Goal: Task Accomplishment & Management: Manage account settings

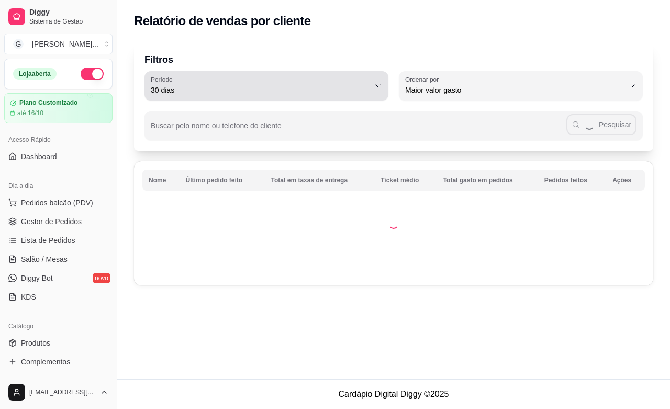
select select "30"
select select "HIGHEST_TOTAL_SPENT_WITH_ORDERS"
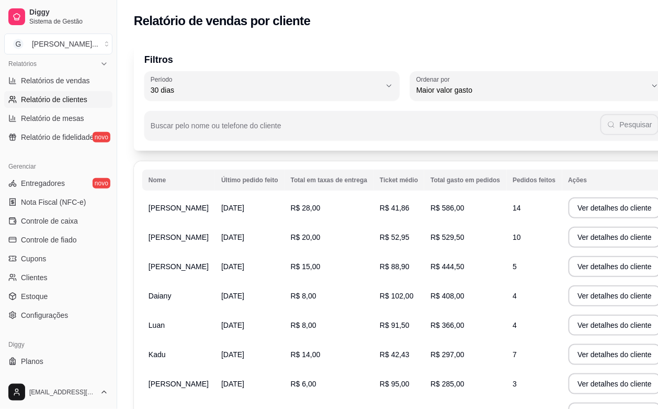
scroll to position [65, 0]
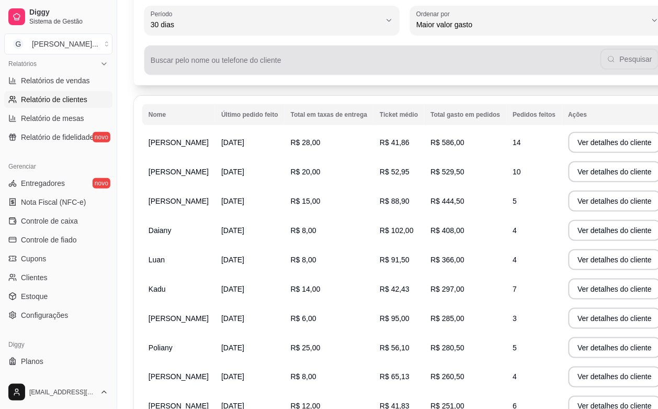
click at [603, 59] on div "Pesquisar" at bounding box center [405, 60] width 509 height 21
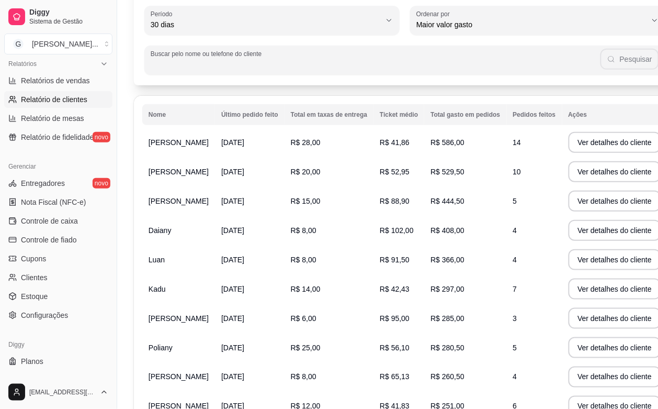
click at [605, 59] on div "Pesquisar" at bounding box center [405, 60] width 509 height 21
type input "[PERSON_NAME]"
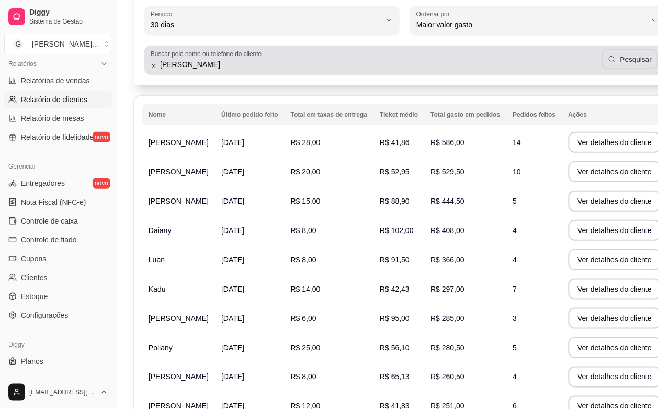
click at [605, 59] on button "Pesquisar" at bounding box center [630, 59] width 57 height 20
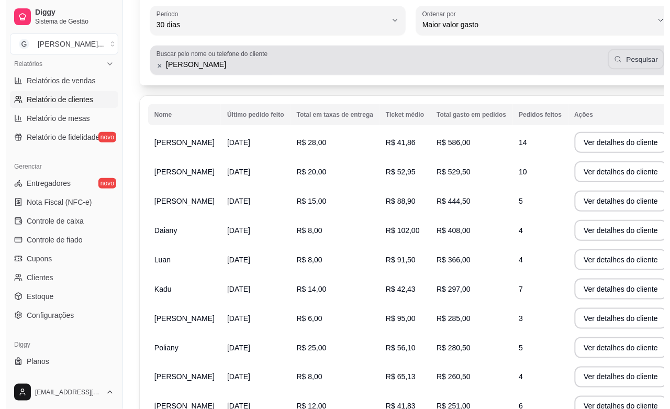
scroll to position [0, 0]
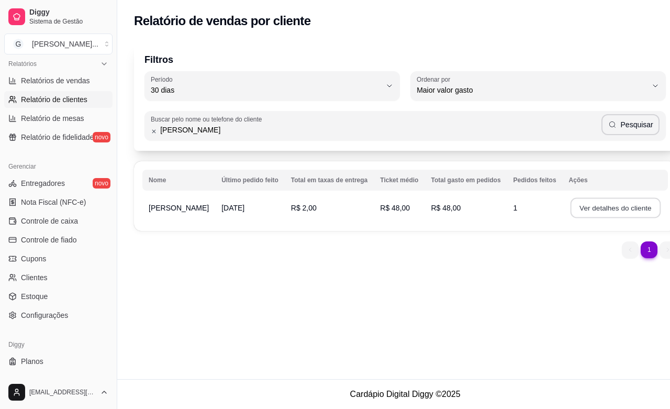
click at [619, 211] on button "Ver detalhes do cliente" at bounding box center [615, 208] width 90 height 20
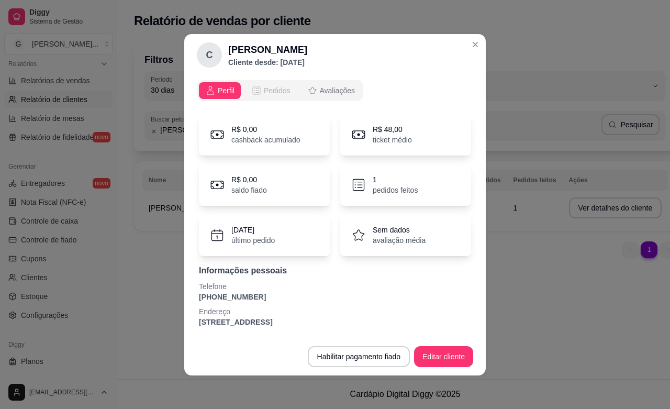
click at [275, 84] on button "Pedidos" at bounding box center [271, 90] width 52 height 17
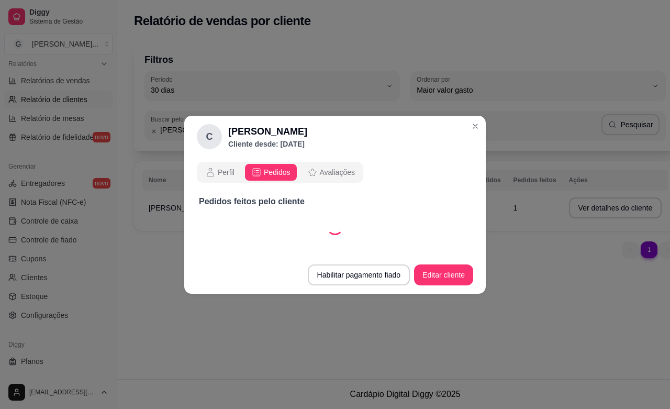
select select "30"
select select "ALL"
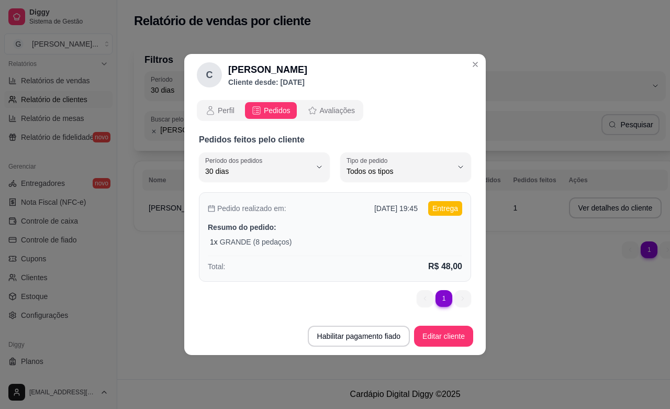
click at [443, 212] on p "Entrega" at bounding box center [445, 208] width 34 height 15
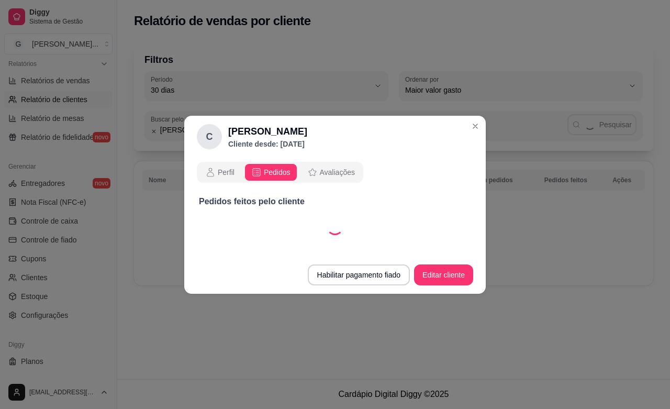
select select "30"
select select "ALL"
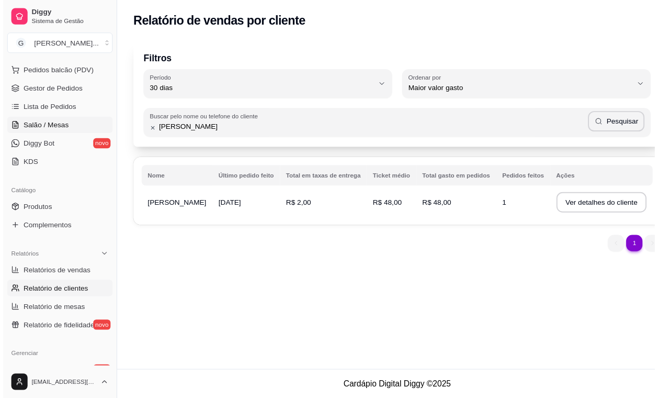
scroll to position [65, 0]
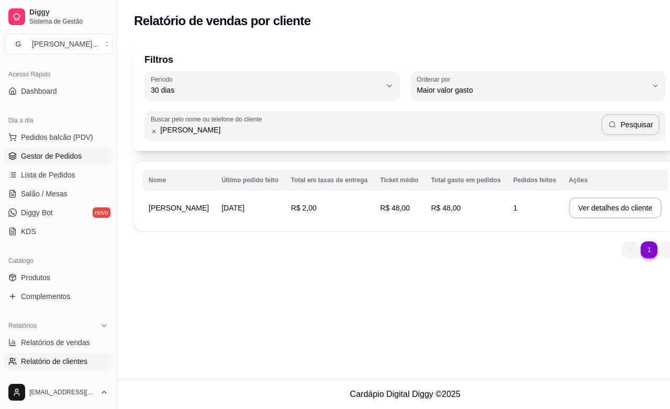
click at [69, 155] on span "Gestor de Pedidos" at bounding box center [51, 156] width 61 height 10
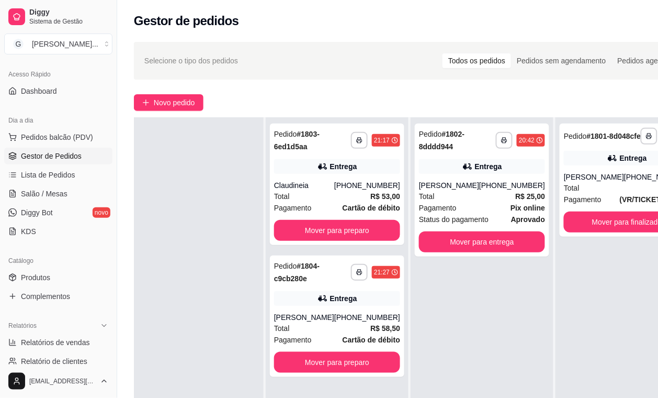
scroll to position [65, 0]
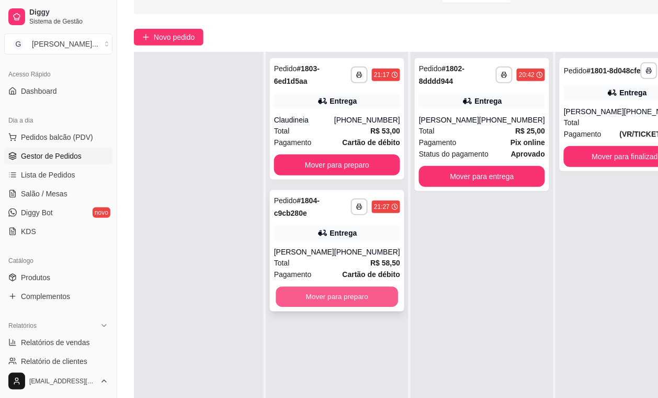
click at [349, 287] on button "Mover para preparo" at bounding box center [337, 297] width 122 height 20
click at [349, 283] on div "**********" at bounding box center [337, 250] width 135 height 121
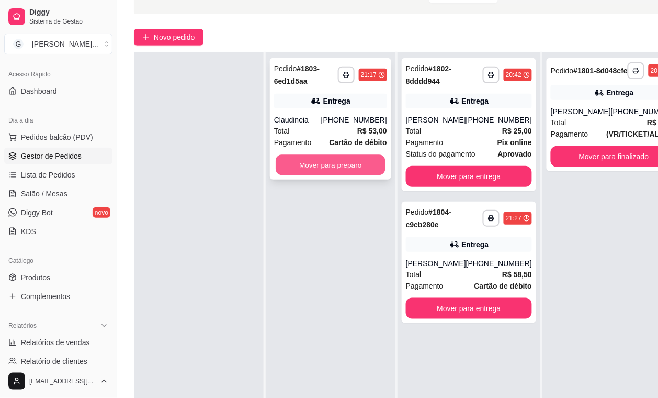
click at [316, 164] on button "Mover para preparo" at bounding box center [331, 165] width 110 height 20
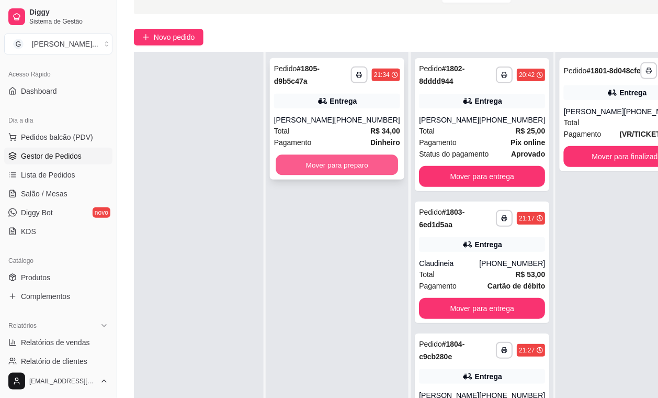
click at [328, 158] on button "Mover para preparo" at bounding box center [337, 165] width 122 height 20
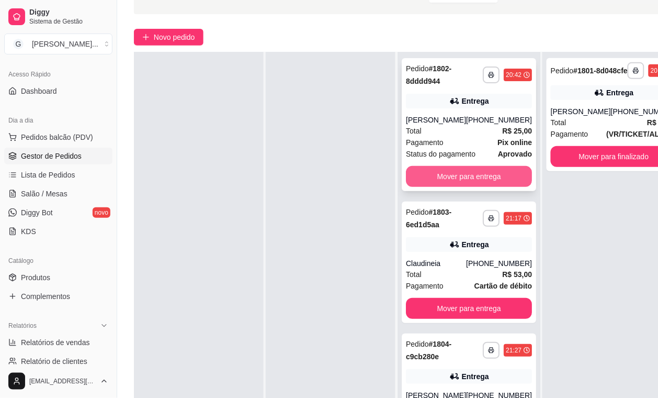
click at [453, 181] on button "Mover para entrega" at bounding box center [469, 176] width 126 height 21
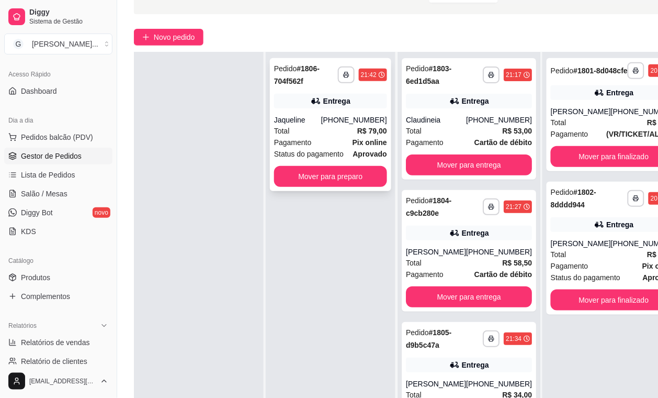
click at [325, 173] on button "Mover para preparo" at bounding box center [330, 176] width 113 height 21
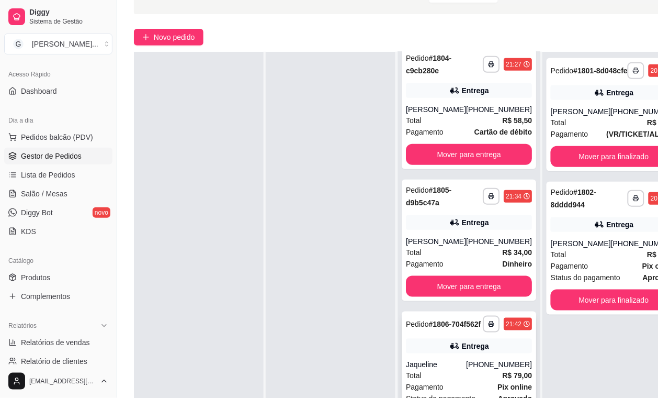
scroll to position [171, 0]
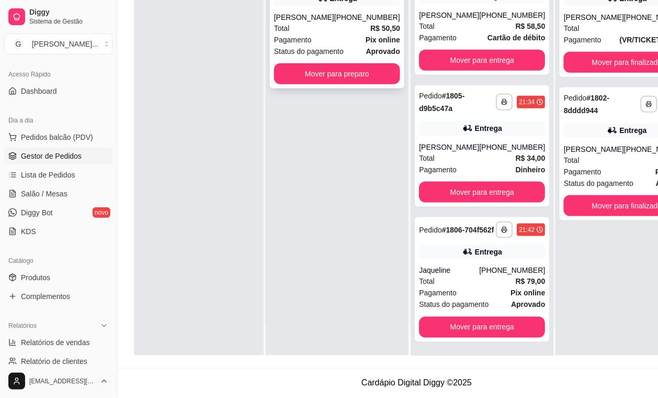
click at [348, 63] on button "Mover para preparo" at bounding box center [337, 73] width 126 height 21
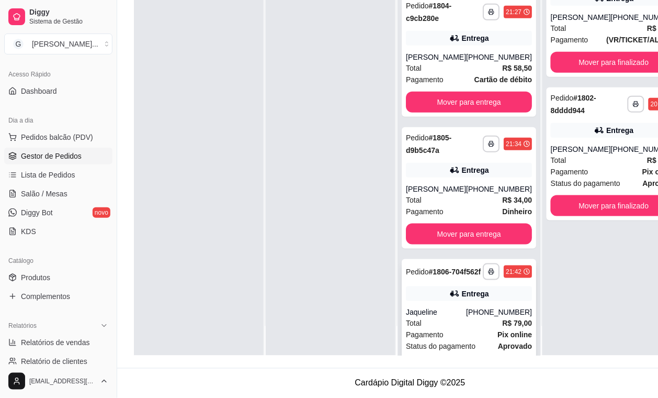
scroll to position [35, 0]
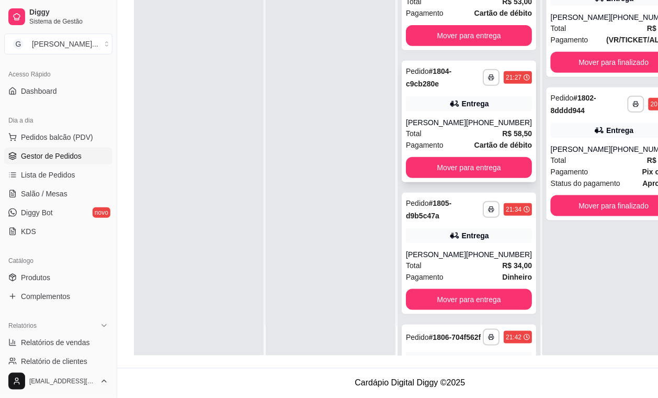
click at [502, 129] on strong "R$ 58,50" at bounding box center [517, 133] width 30 height 8
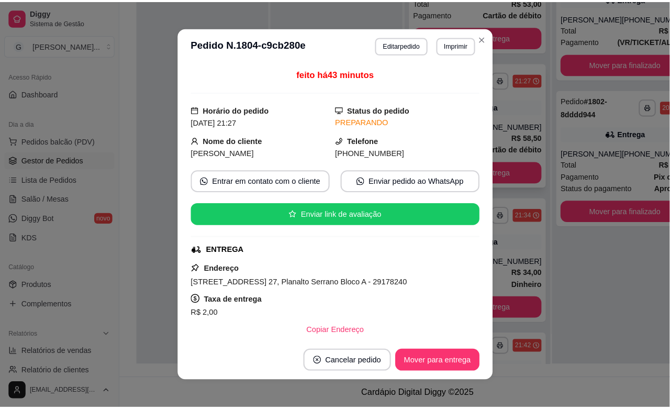
scroll to position [160, 0]
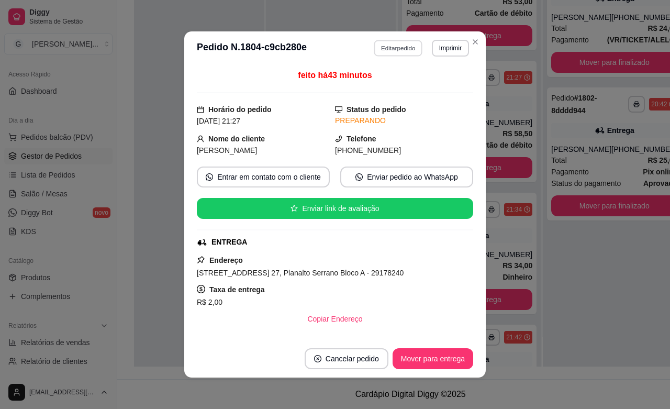
click at [388, 50] on button "Editar pedido" at bounding box center [398, 48] width 49 height 16
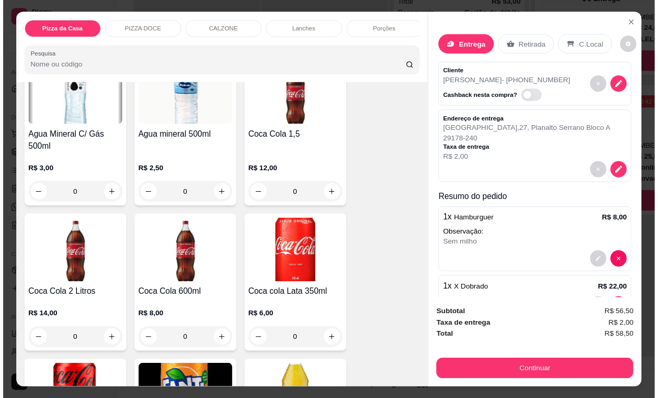
scroll to position [65, 0]
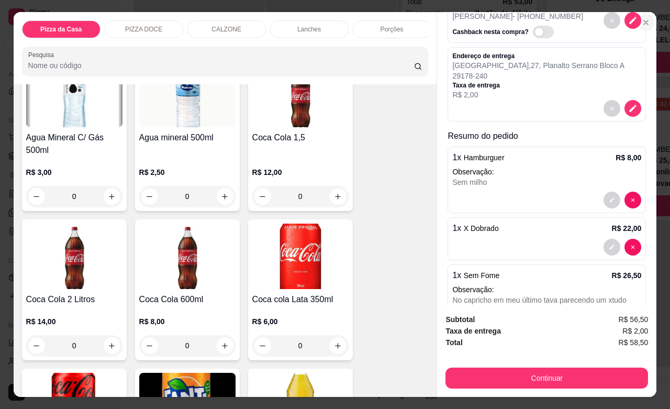
click at [642, 18] on icon "Close" at bounding box center [646, 22] width 8 height 8
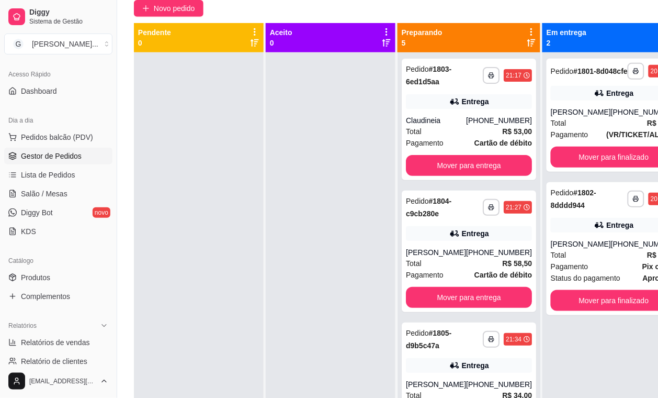
scroll to position [0, 0]
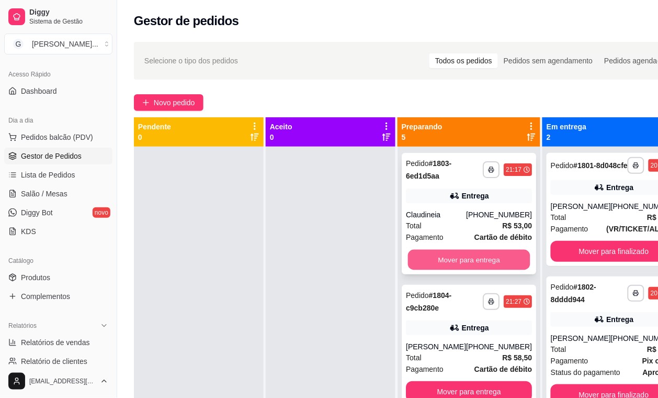
click at [462, 258] on button "Mover para entrega" at bounding box center [469, 260] width 122 height 20
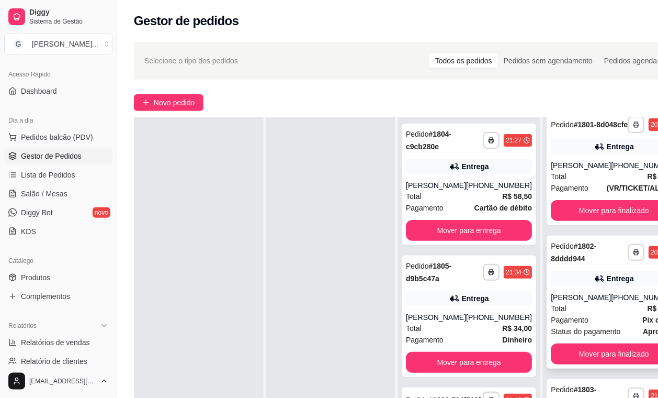
scroll to position [131, 0]
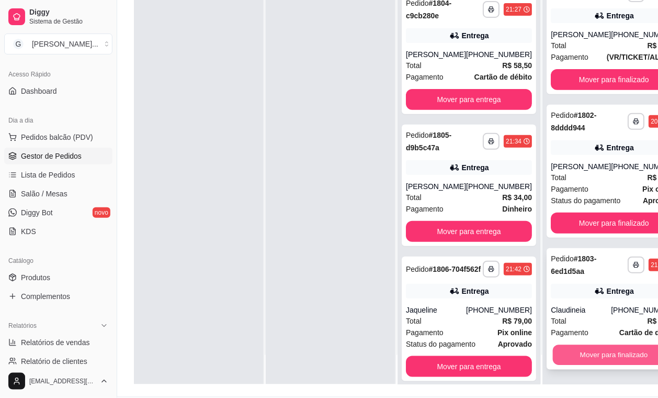
click at [579, 361] on button "Mover para finalizado" at bounding box center [614, 355] width 122 height 20
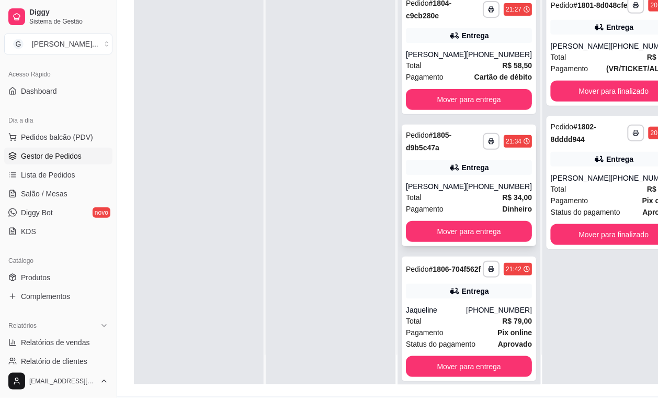
scroll to position [0, 0]
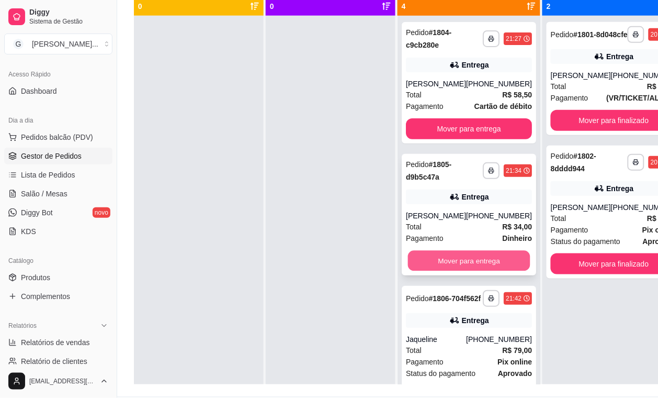
click at [473, 261] on button "Mover para entrega" at bounding box center [469, 261] width 122 height 20
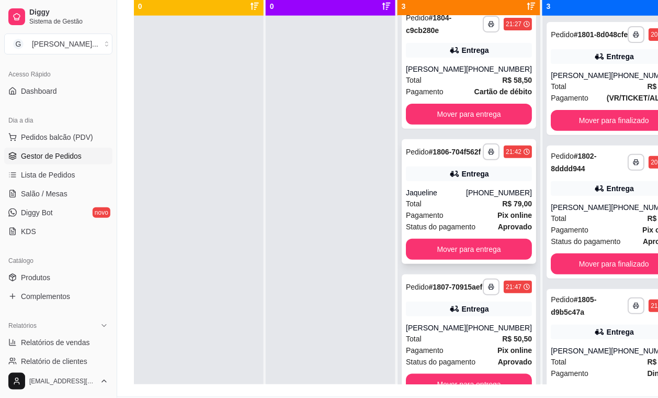
scroll to position [29, 0]
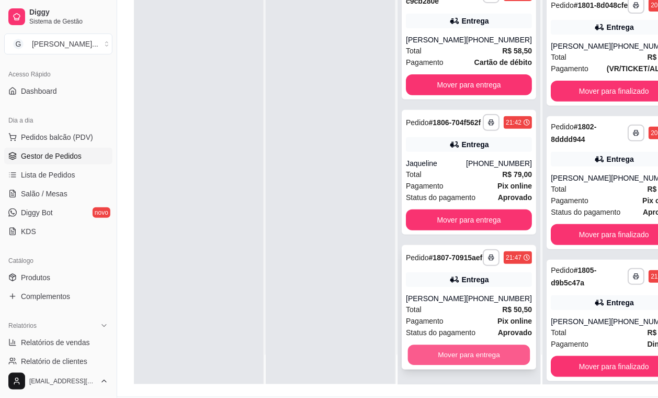
click at [490, 365] on button "Mover para entrega" at bounding box center [469, 355] width 122 height 20
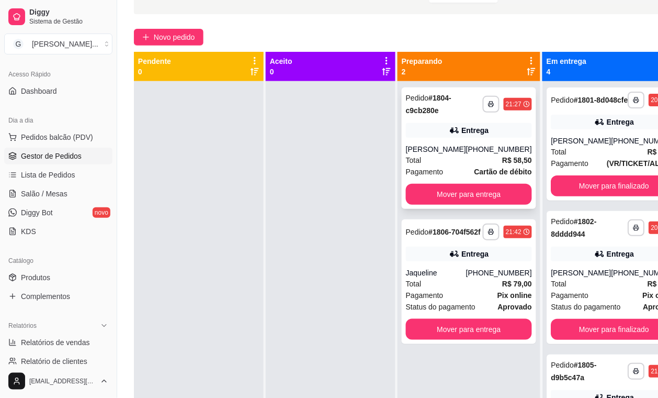
scroll to position [0, 0]
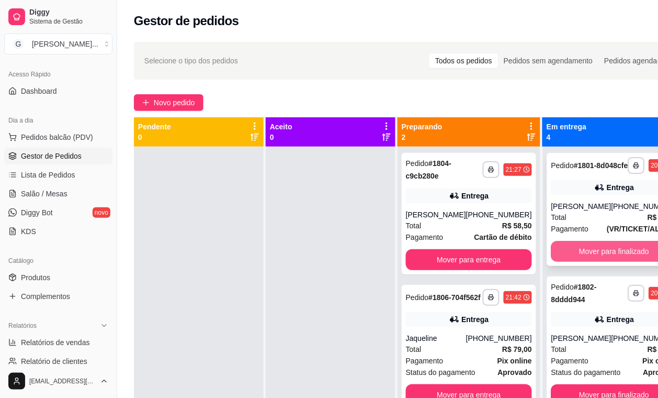
click at [583, 262] on button "Mover para finalizado" at bounding box center [614, 251] width 126 height 21
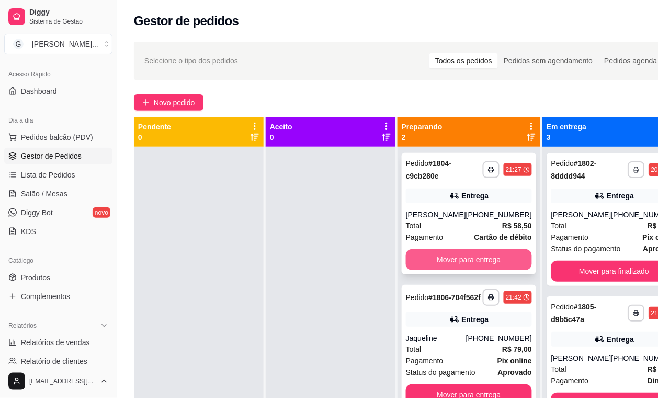
click at [466, 265] on button "Mover para entrega" at bounding box center [469, 259] width 126 height 21
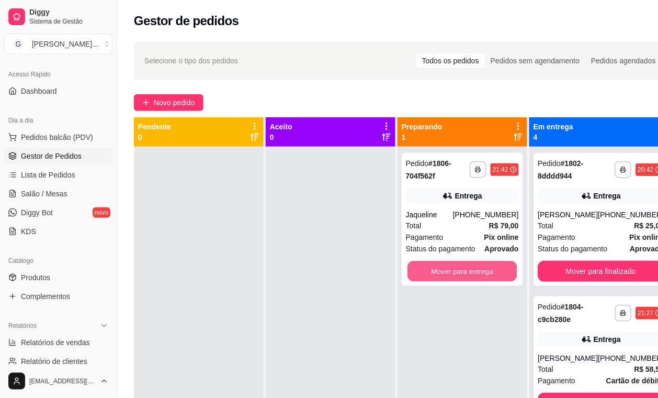
click at [466, 265] on button "Mover para entrega" at bounding box center [463, 271] width 110 height 20
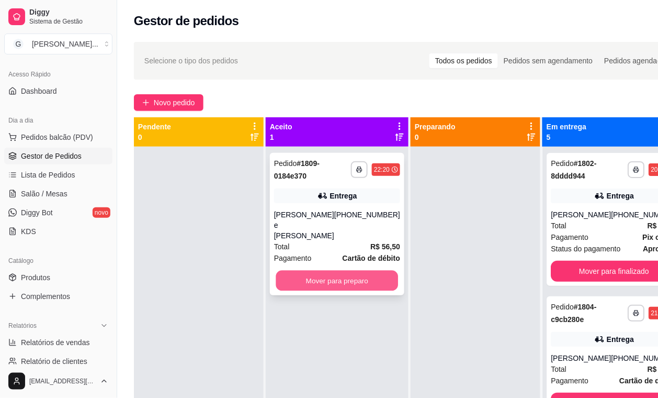
click at [339, 271] on button "Mover para preparo" at bounding box center [337, 281] width 122 height 20
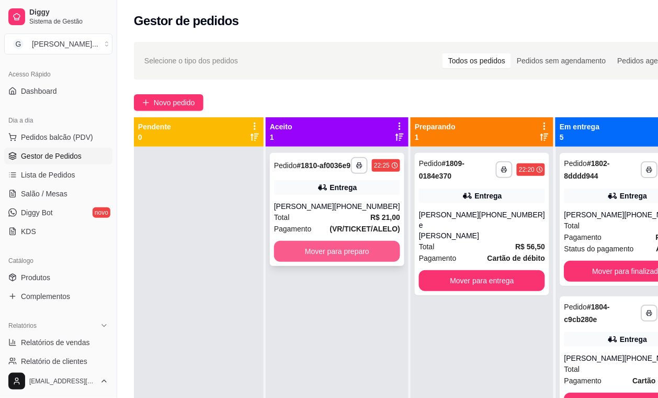
click at [311, 262] on button "Mover para preparo" at bounding box center [337, 251] width 126 height 21
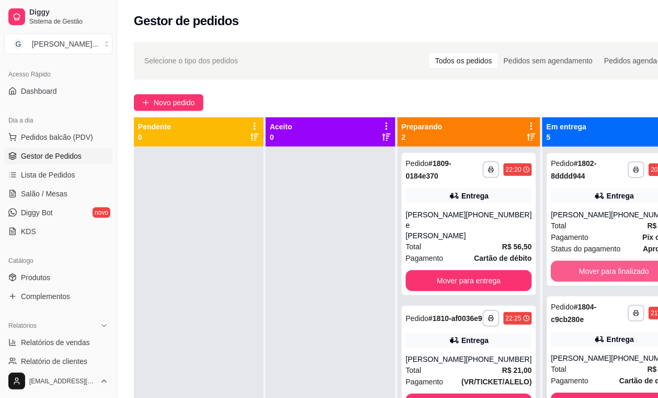
scroll to position [318, 0]
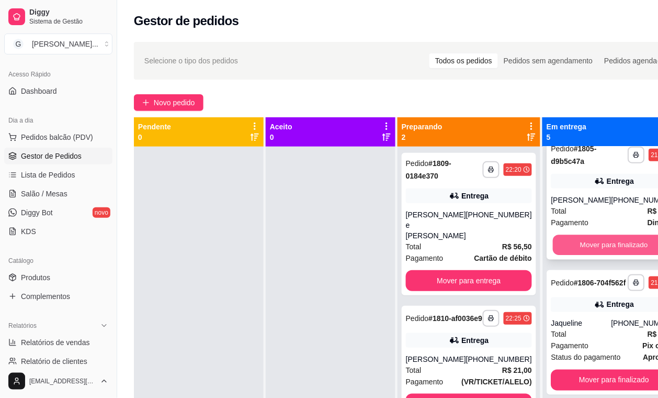
click at [596, 235] on button "Mover para finalizado" at bounding box center [614, 245] width 122 height 20
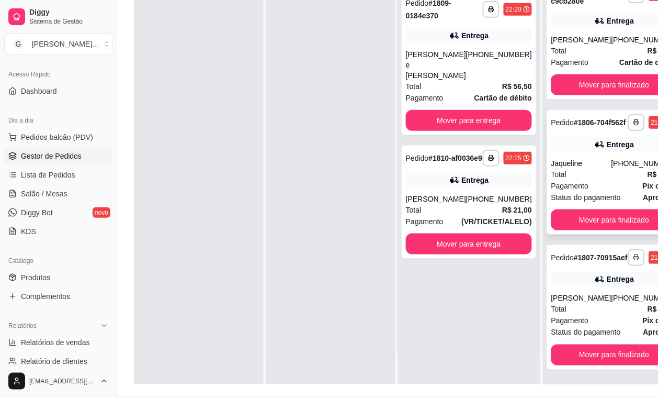
scroll to position [171, 0]
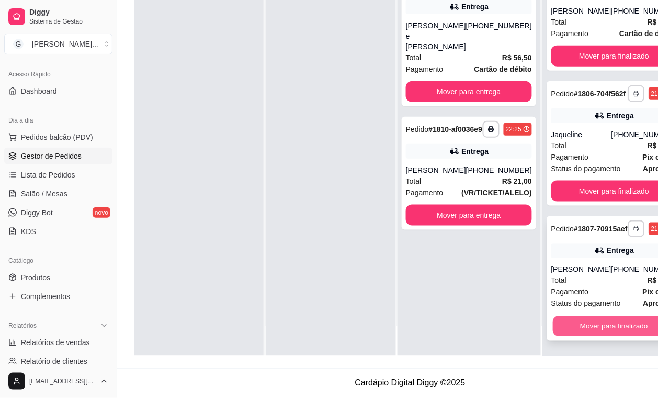
click at [624, 330] on button "Mover para finalizado" at bounding box center [614, 326] width 122 height 20
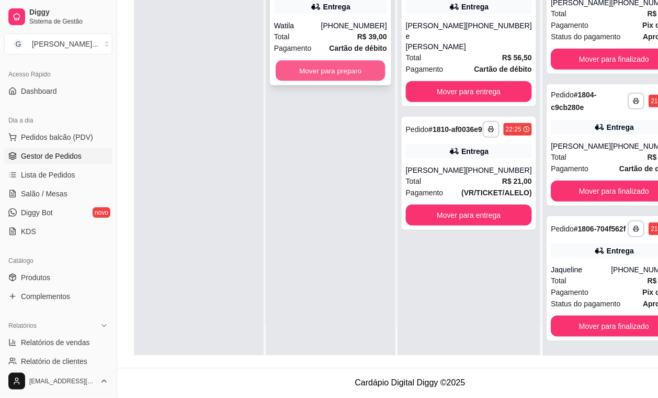
click at [357, 61] on button "Mover para preparo" at bounding box center [331, 71] width 110 height 20
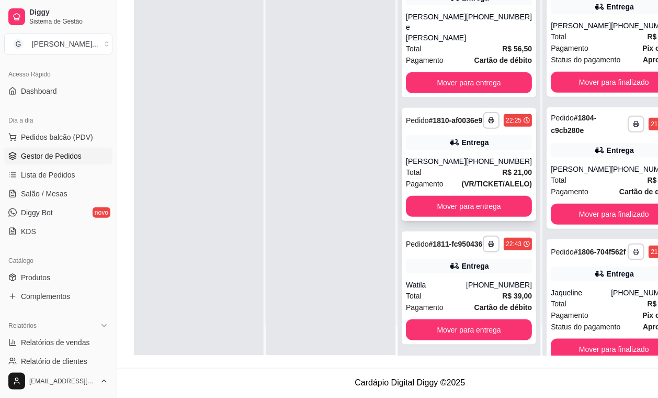
scroll to position [0, 0]
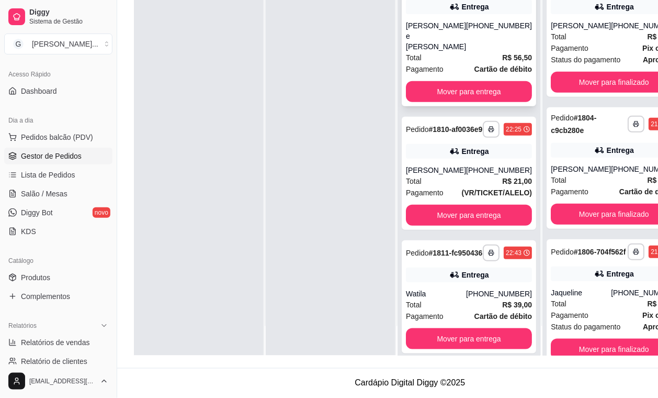
click at [475, 48] on div "**********" at bounding box center [469, 35] width 135 height 142
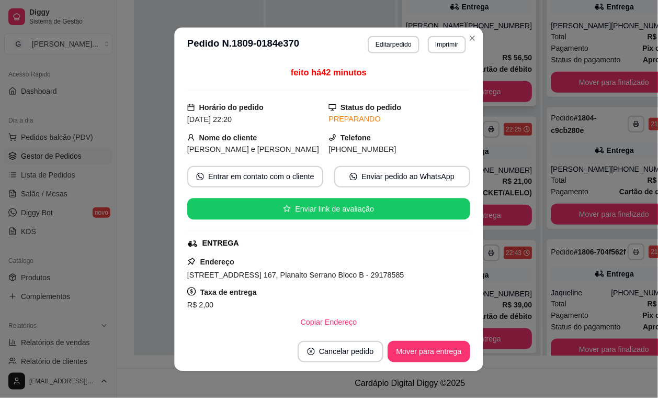
scroll to position [160, 0]
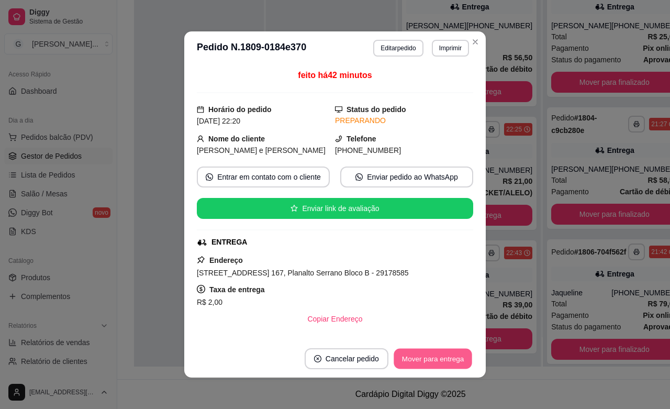
click at [414, 349] on button "Mover para entrega" at bounding box center [433, 359] width 79 height 20
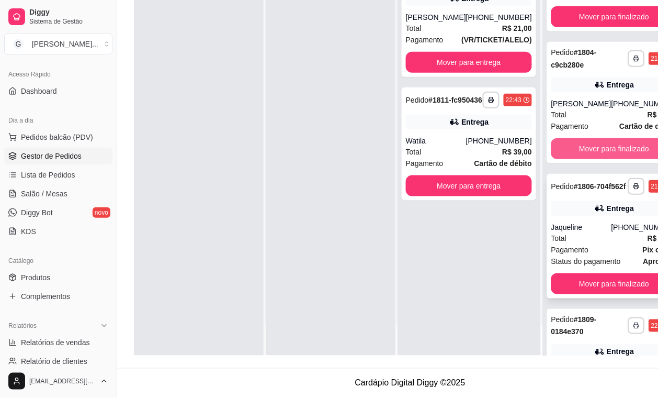
scroll to position [164, 0]
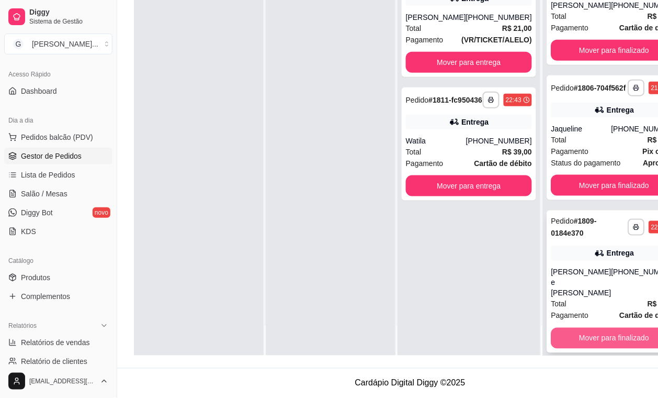
click at [610, 344] on button "Mover para finalizado" at bounding box center [614, 338] width 126 height 21
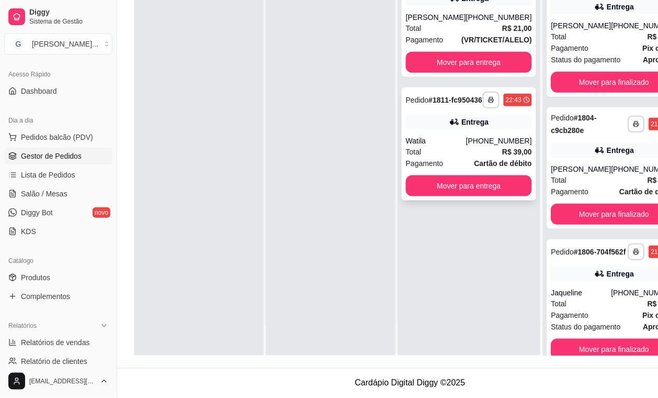
scroll to position [0, 0]
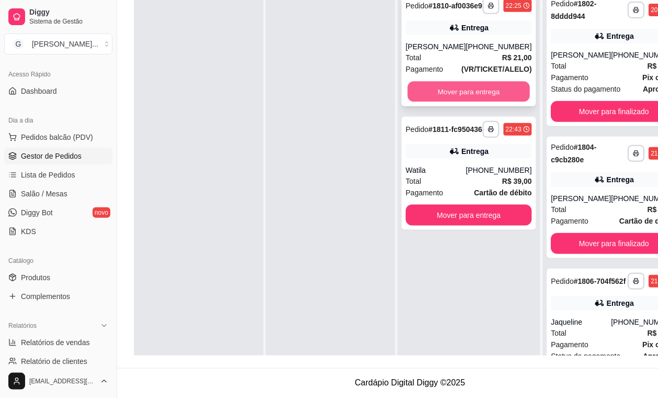
click at [480, 102] on button "Mover para entrega" at bounding box center [469, 92] width 122 height 20
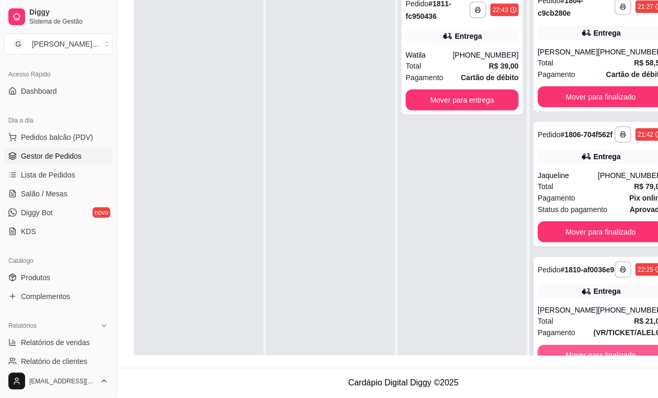
scroll to position [29, 0]
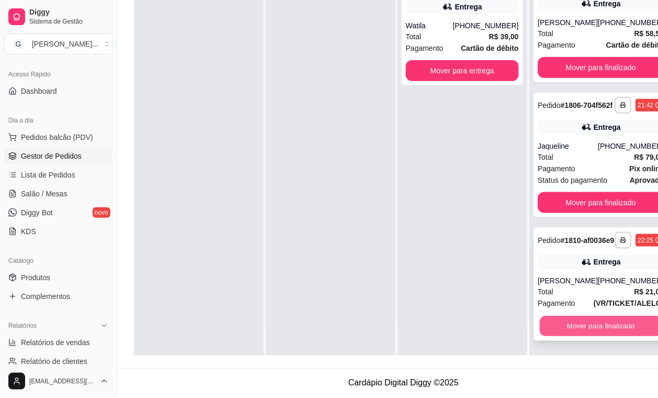
click at [587, 331] on button "Mover para finalizado" at bounding box center [601, 326] width 122 height 20
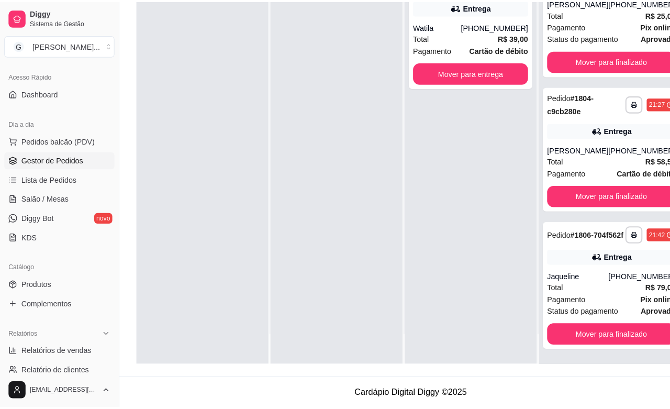
scroll to position [0, 0]
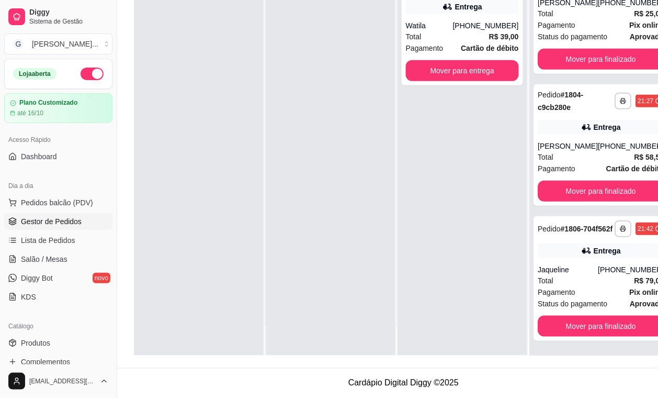
click at [81, 71] on button "button" at bounding box center [92, 74] width 23 height 13
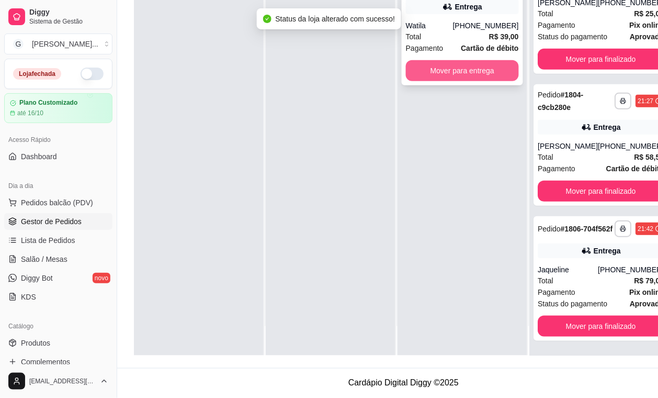
click at [454, 70] on button "Mover para entrega" at bounding box center [462, 70] width 113 height 21
click at [454, 70] on div "Mover para entrega" at bounding box center [462, 70] width 113 height 21
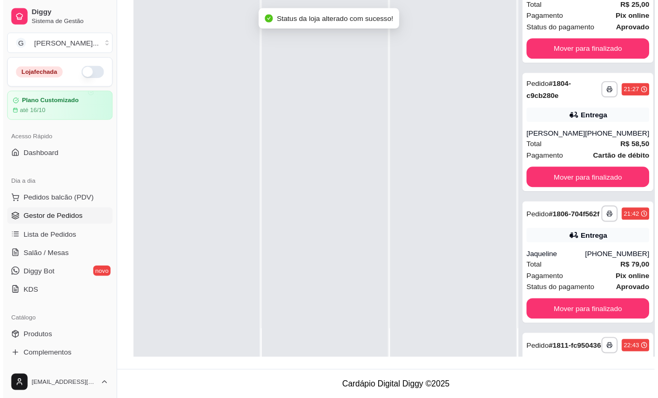
scroll to position [164, 0]
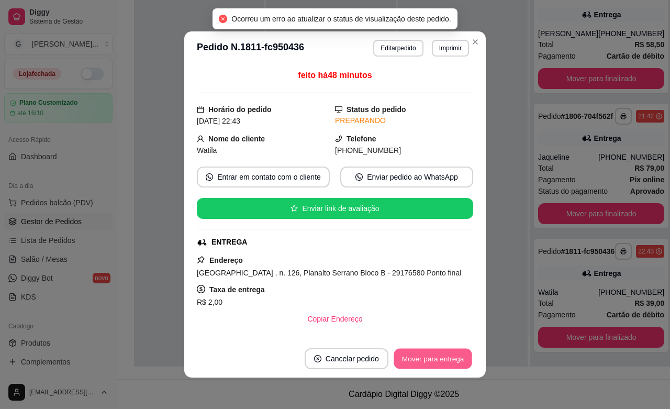
click at [417, 354] on button "Mover para entrega" at bounding box center [433, 359] width 79 height 20
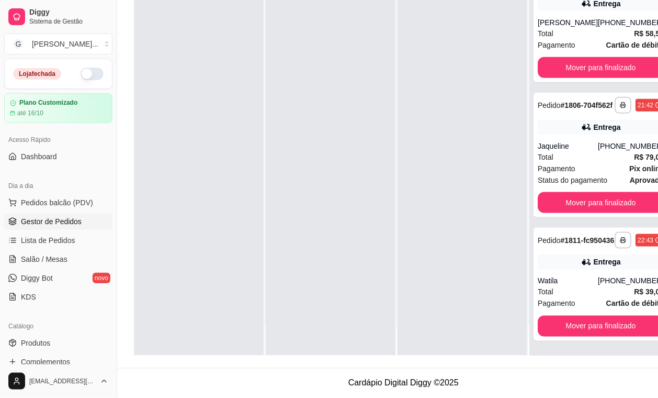
click at [644, 350] on div "**********" at bounding box center [601, 157] width 143 height 398
click at [583, 210] on button "Mover para finalizado" at bounding box center [601, 203] width 122 height 20
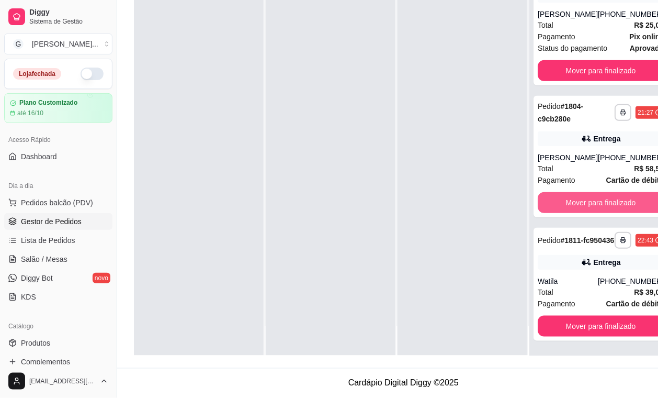
scroll to position [0, 0]
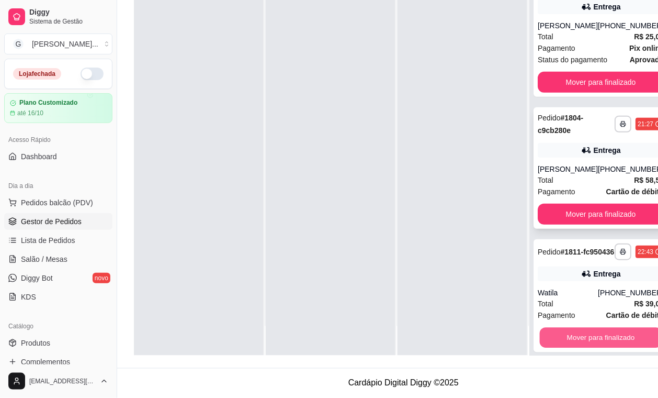
click at [610, 348] on button "Mover para finalizado" at bounding box center [601, 338] width 122 height 20
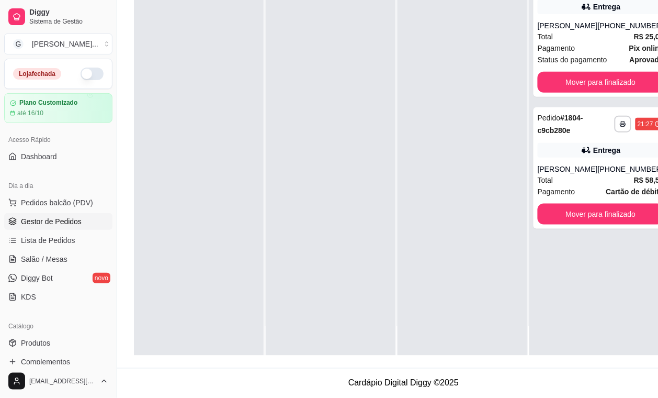
drag, startPoint x: 610, startPoint y: 355, endPoint x: 383, endPoint y: 270, distance: 242.5
click at [546, 355] on div "**********" at bounding box center [601, 157] width 143 height 398
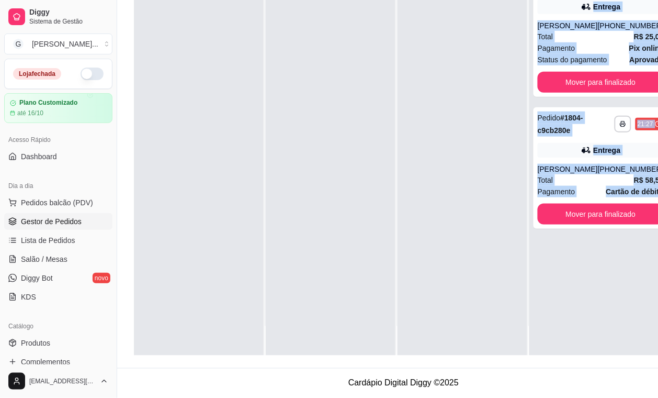
click at [383, 270] on div "**********" at bounding box center [404, 157] width 540 height 398
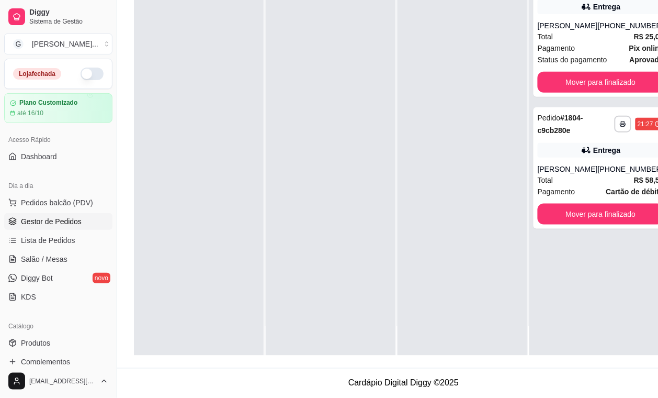
click at [215, 258] on div at bounding box center [199, 157] width 130 height 398
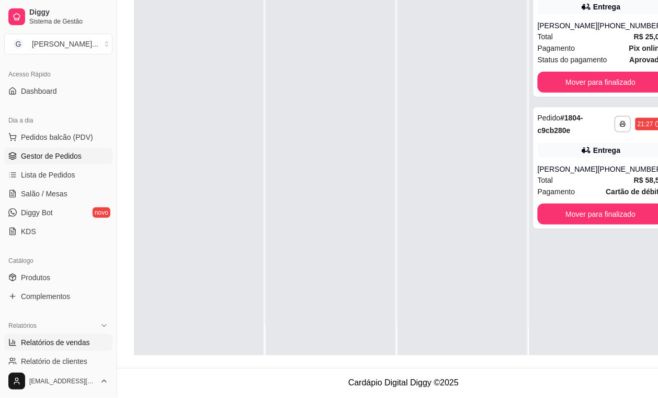
scroll to position [131, 0]
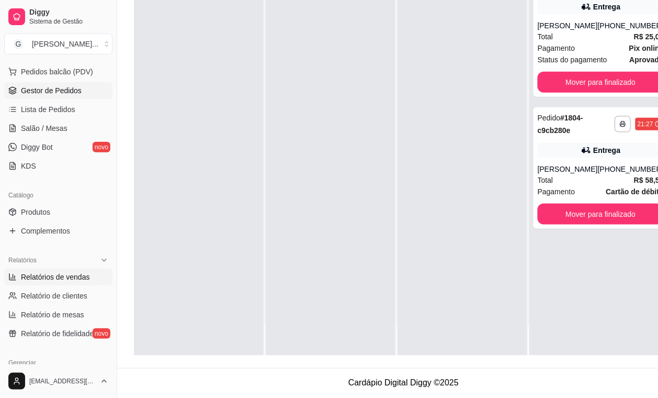
click at [55, 275] on span "Relatórios de vendas" at bounding box center [55, 277] width 69 height 10
select select "ALL"
select select "0"
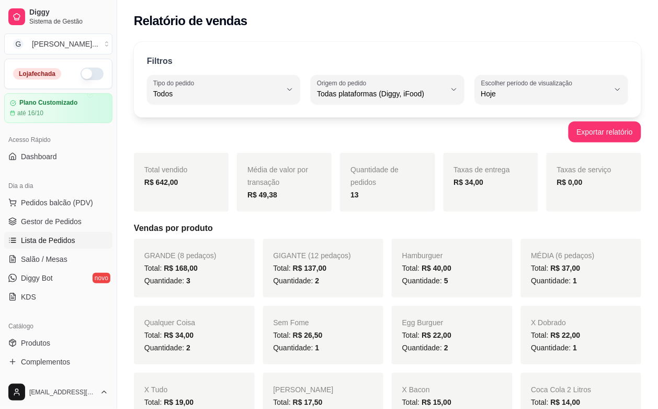
click at [50, 242] on span "Lista de Pedidos" at bounding box center [48, 240] width 54 height 10
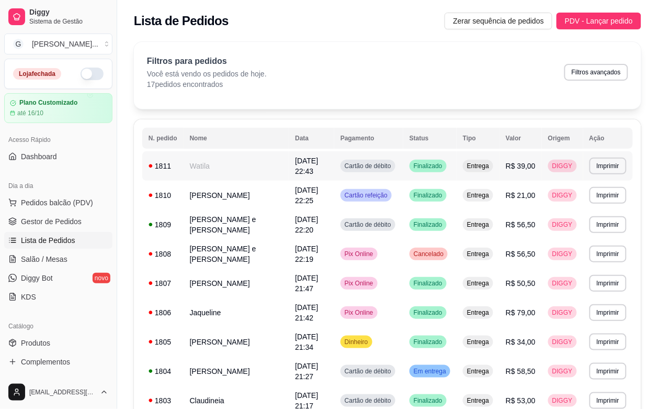
click at [309, 158] on td "[DATE] 22:43" at bounding box center [312, 165] width 46 height 29
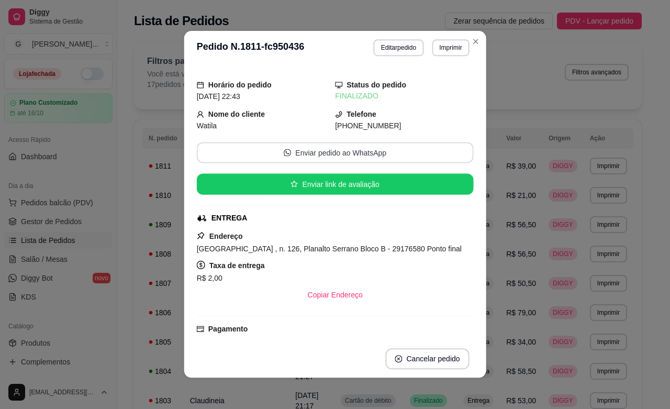
click at [309, 164] on div "Horário do pedido [DATE] 22:43 Status do pedido FINALIZADO Nome do cliente Wati…" at bounding box center [335, 202] width 277 height 267
click at [380, 46] on button "Editar pedido" at bounding box center [398, 48] width 50 height 17
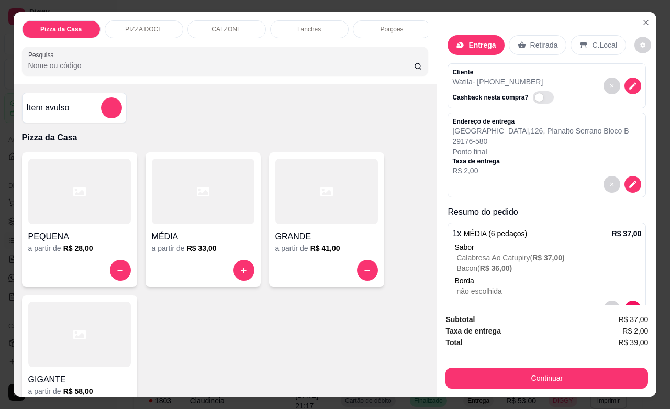
scroll to position [32, 0]
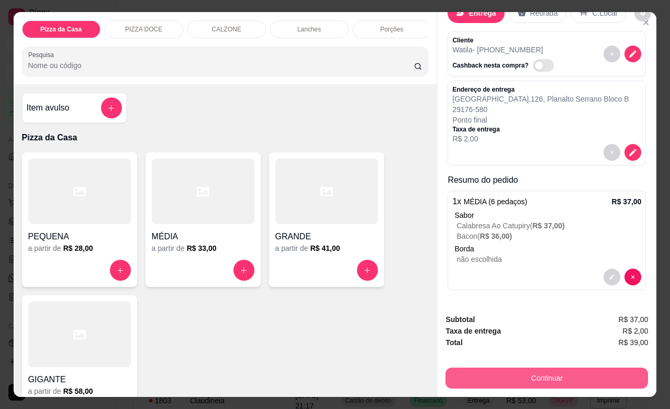
click at [554, 378] on button "Continuar" at bounding box center [546, 377] width 203 height 21
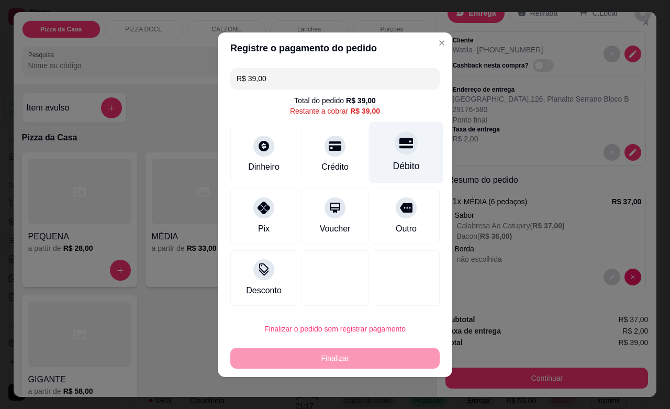
click at [399, 149] on icon at bounding box center [406, 143] width 14 height 14
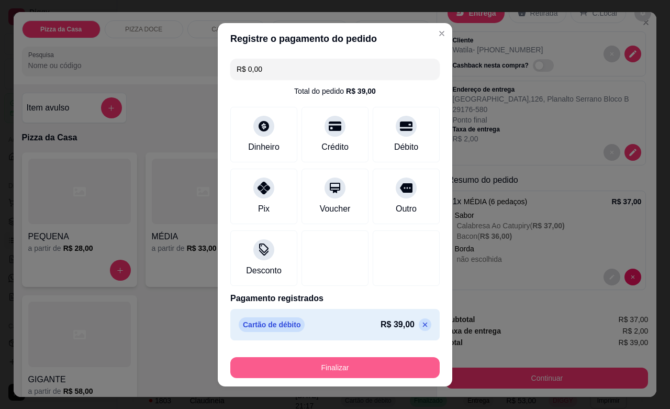
click at [386, 372] on button "Finalizar" at bounding box center [334, 367] width 209 height 21
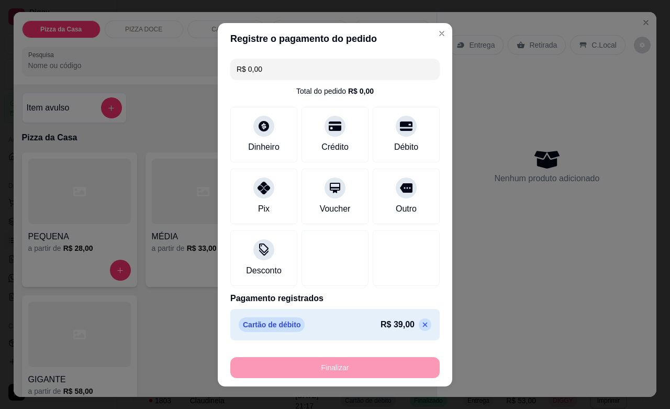
type input "-R$ 39,00"
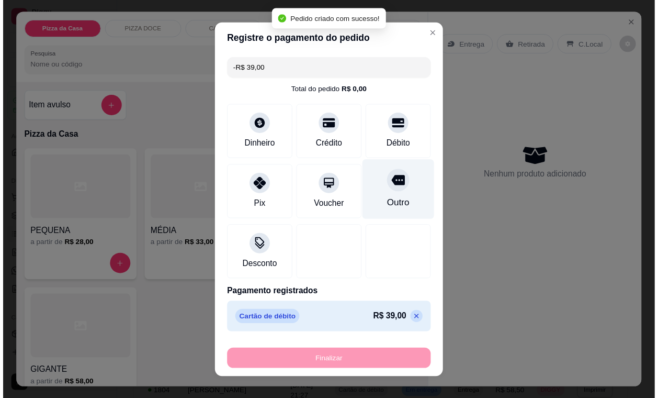
scroll to position [0, 0]
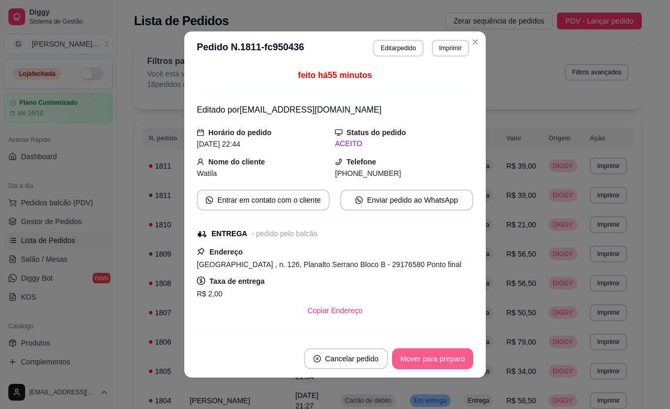
click at [409, 359] on button "Mover para preparo" at bounding box center [432, 358] width 81 height 21
click at [409, 359] on button "Mover para entrega" at bounding box center [433, 358] width 81 height 21
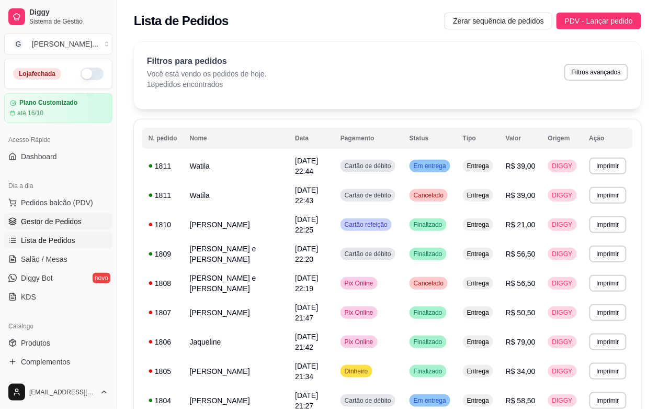
click at [59, 224] on span "Gestor de Pedidos" at bounding box center [51, 221] width 61 height 10
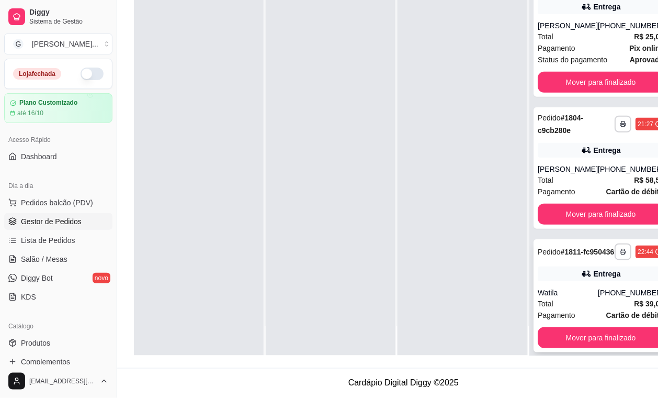
scroll to position [20, 0]
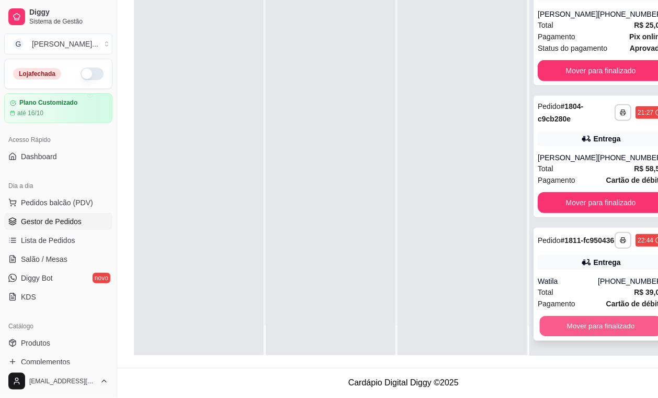
click at [624, 325] on button "Mover para finalizado" at bounding box center [601, 326] width 122 height 20
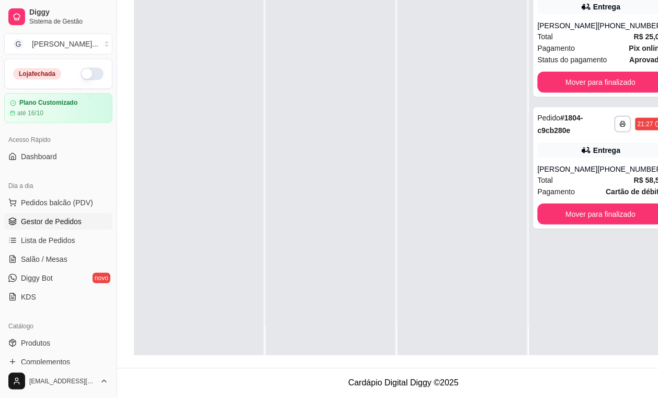
scroll to position [0, 0]
click at [620, 187] on strong "Cartão de débito" at bounding box center [636, 191] width 58 height 8
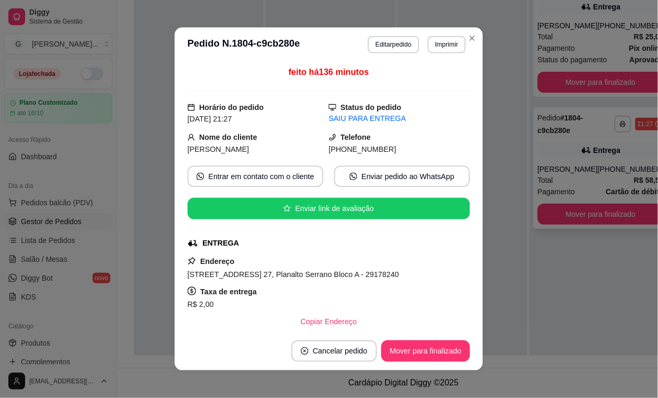
scroll to position [160, 0]
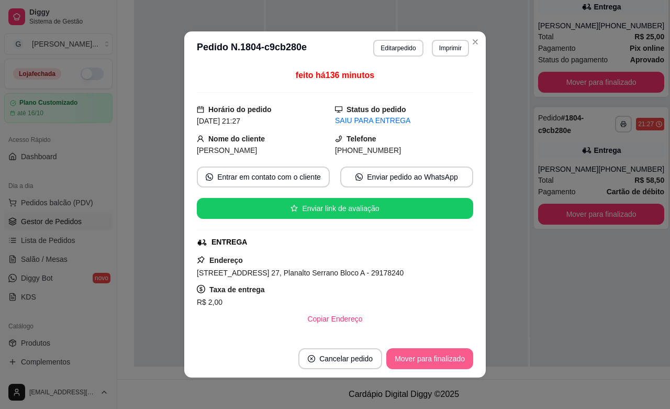
click at [435, 351] on button "Mover para finalizado" at bounding box center [429, 358] width 87 height 21
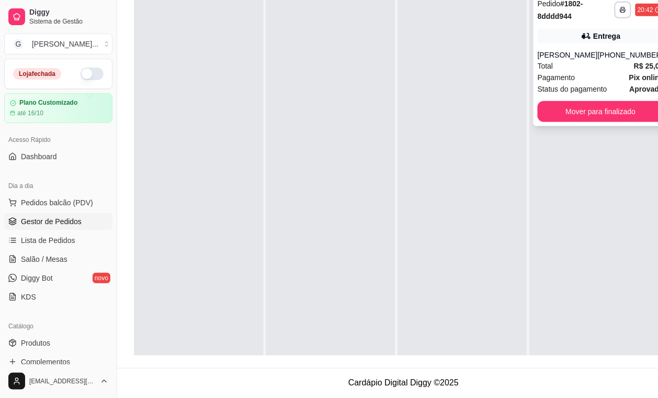
scroll to position [0, 0]
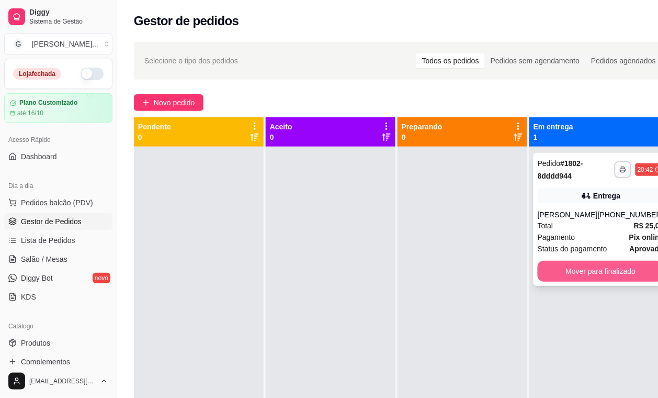
click at [599, 270] on button "Mover para finalizado" at bounding box center [601, 271] width 126 height 21
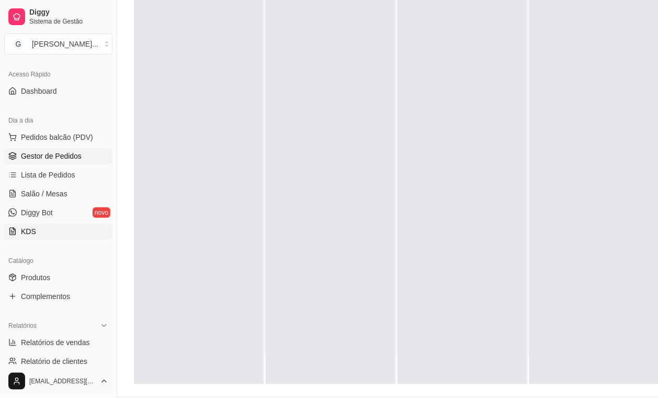
scroll to position [196, 0]
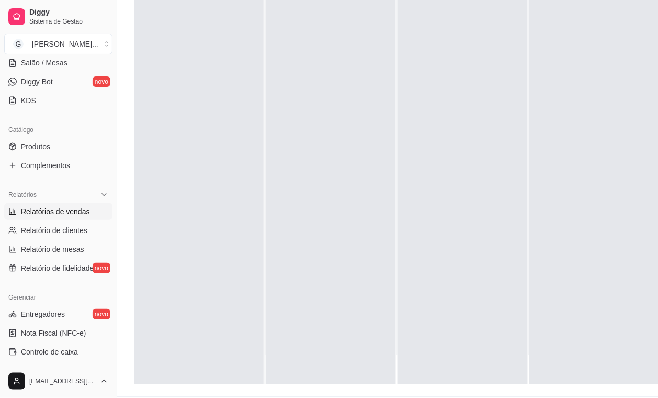
click at [59, 213] on span "Relatórios de vendas" at bounding box center [55, 211] width 69 height 10
select select "ALL"
select select "0"
